Goal: Find specific page/section: Find specific page/section

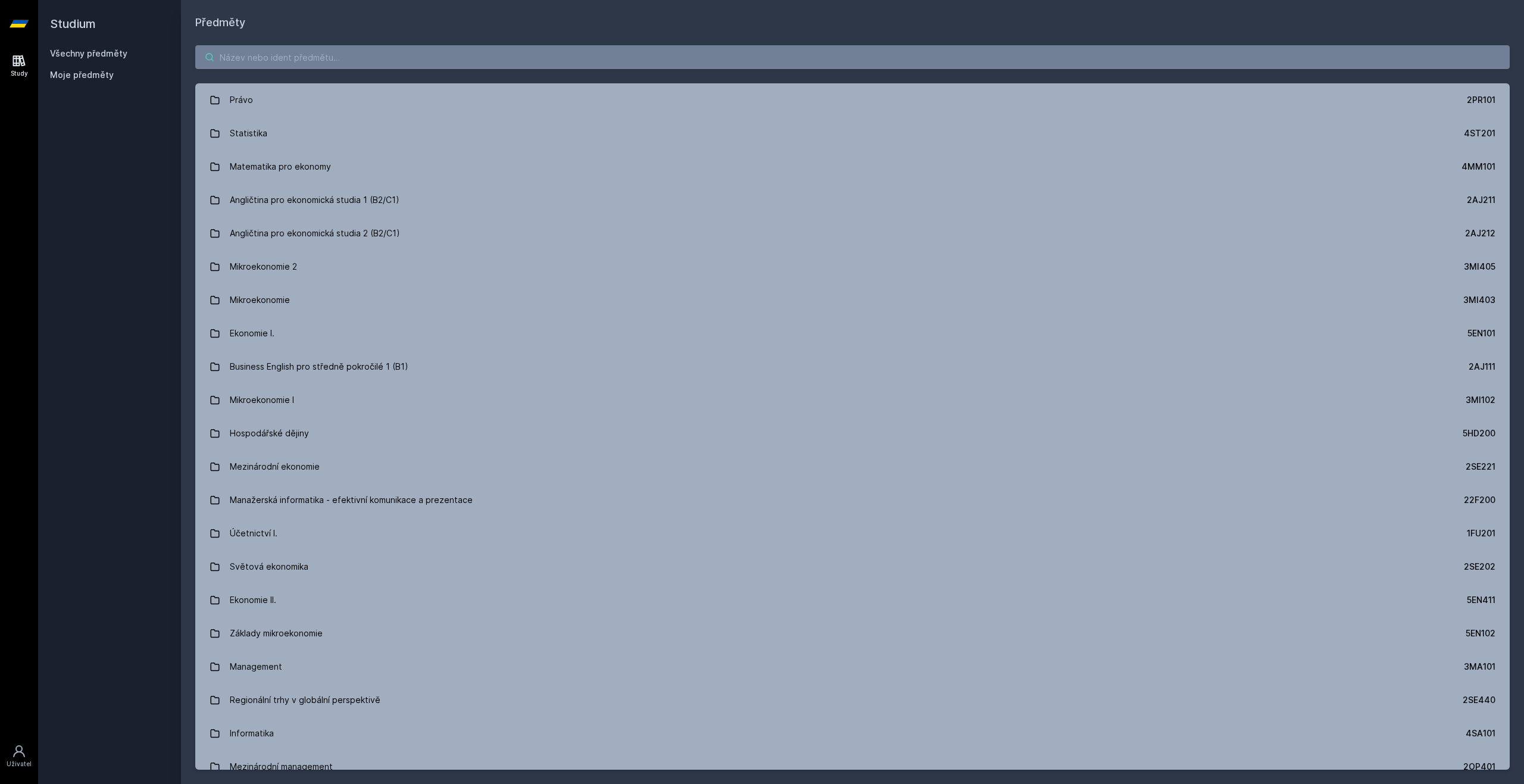
click at [402, 68] on input "search" at bounding box center [852, 58] width 1315 height 24
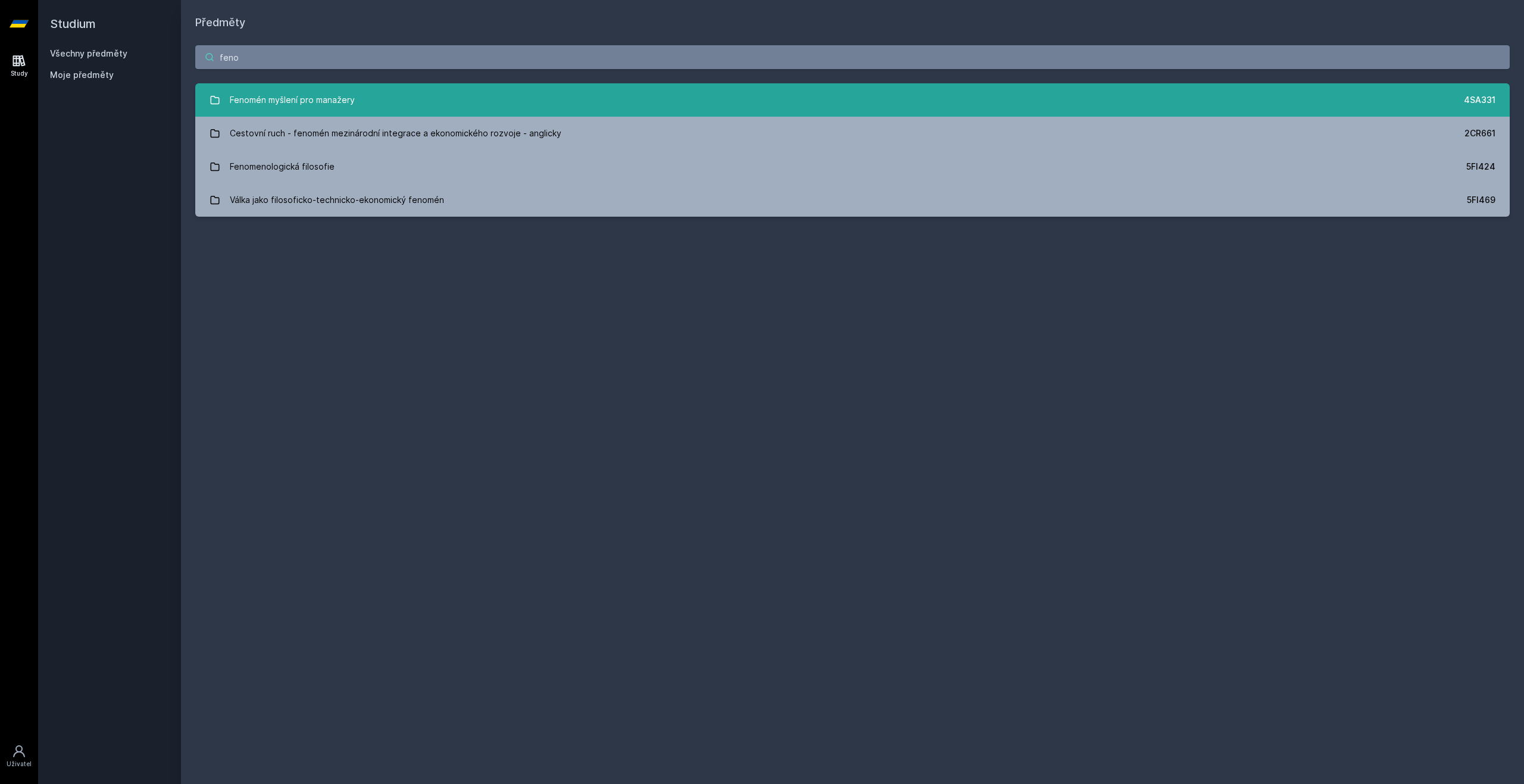
type input "feno"
click at [656, 109] on link "Fenomén myšlení pro manažery 4SA331" at bounding box center [852, 100] width 1315 height 34
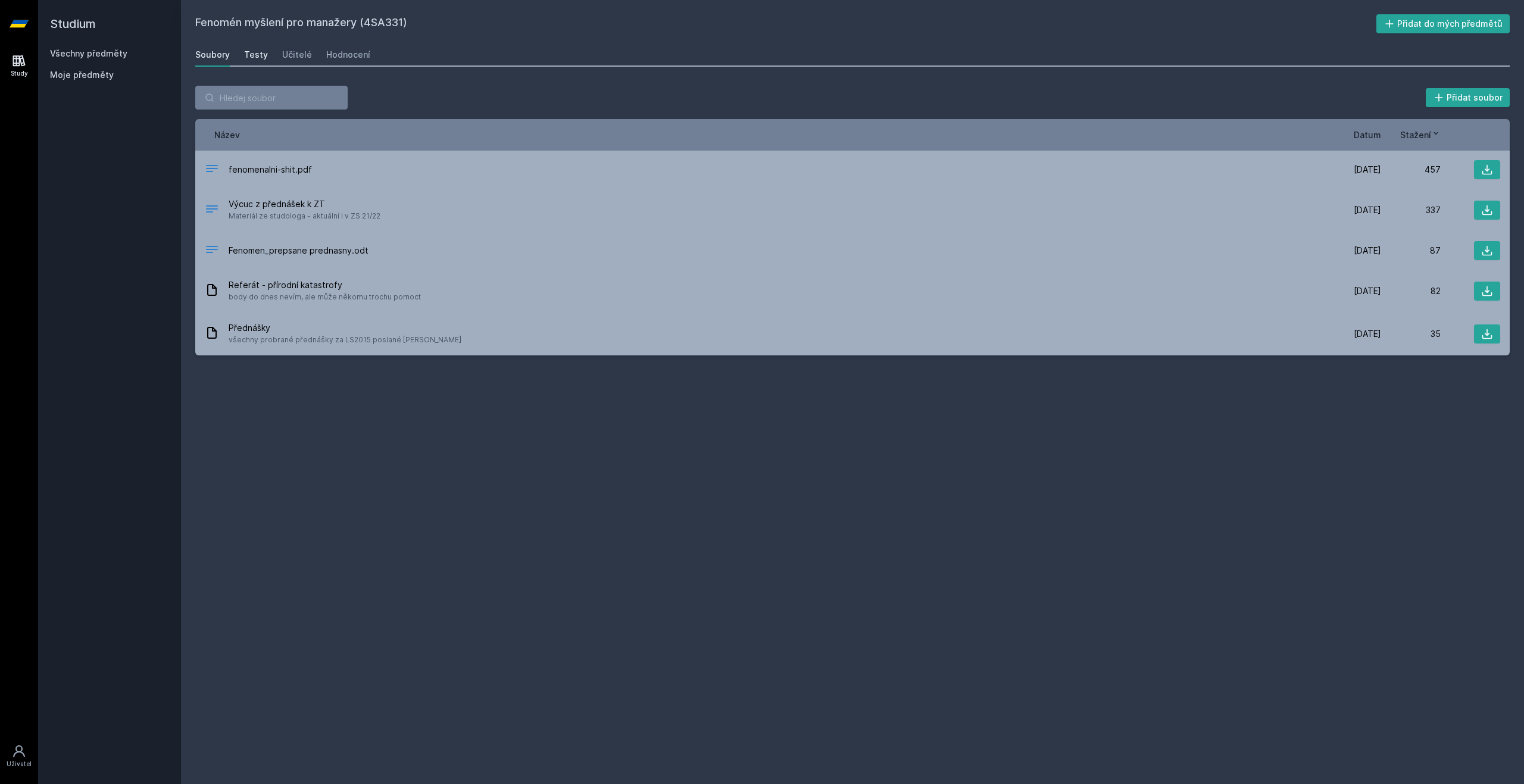
click at [258, 43] on link "Testy" at bounding box center [256, 55] width 24 height 24
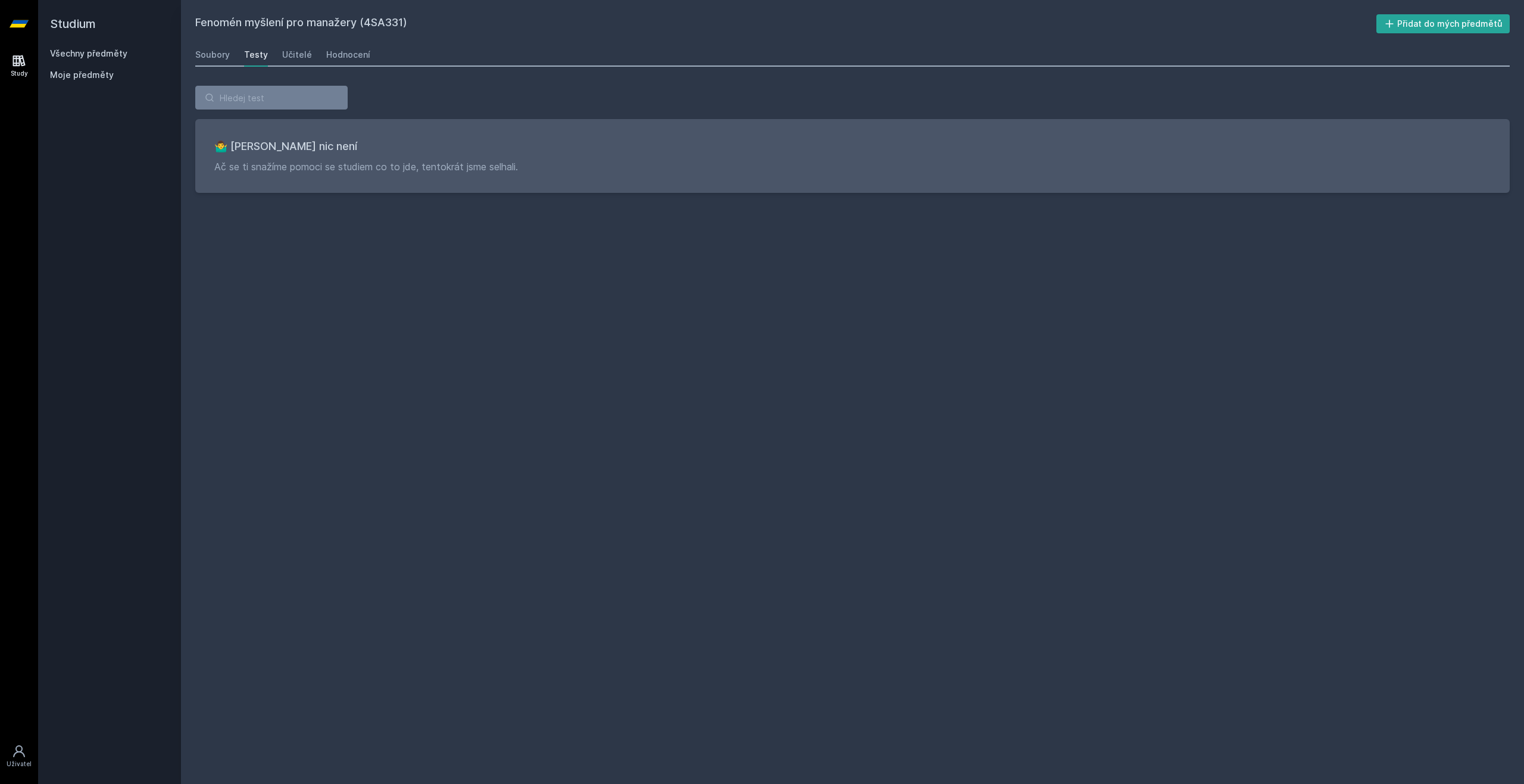
click at [278, 54] on div "Soubory Testy Učitelé Hodnocení" at bounding box center [852, 55] width 1315 height 24
click at [290, 51] on div "Učitelé" at bounding box center [297, 54] width 30 height 12
click at [338, 51] on div "Hodnocení" at bounding box center [348, 54] width 44 height 12
